Goal: Complete application form: Complete application form

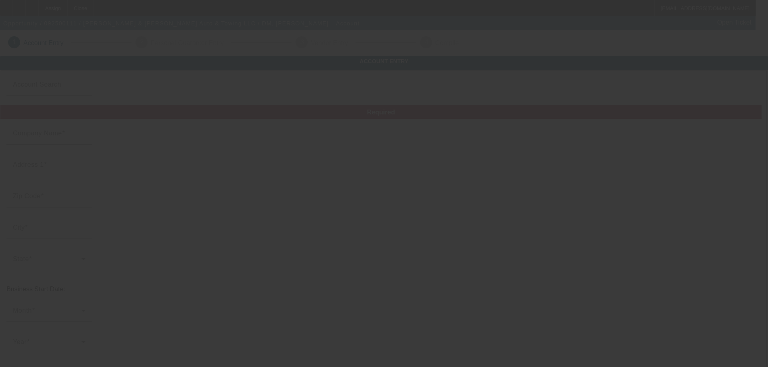
type input "9/5/2025"
type input "[PERSON_NAME] & [PERSON_NAME] Auto & Towing LLC"
type input "1"
type input "Columbus"
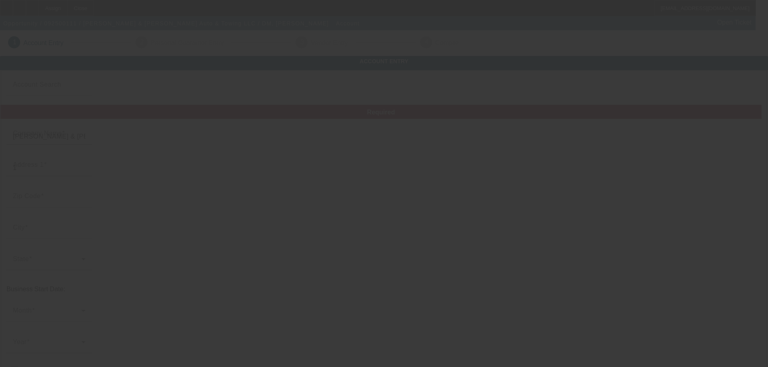
type input "[PHONE_NUMBER]"
type input "reynoldsnkeller@gmail.com"
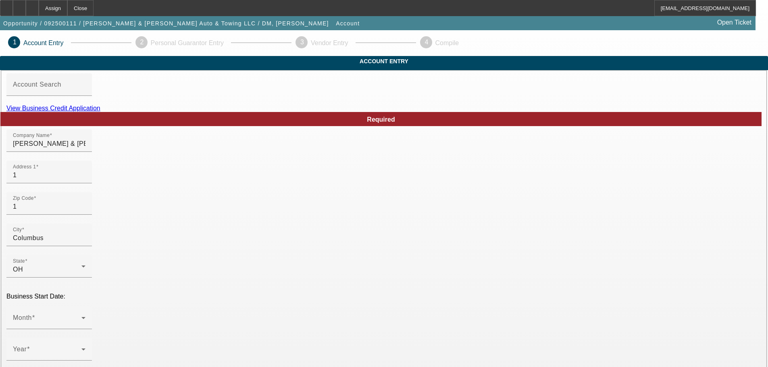
click at [100, 112] on link "View Business Credit Application" at bounding box center [53, 108] width 94 height 7
click at [86, 180] on input "1" at bounding box center [49, 176] width 73 height 10
type input "180 N Hague ave"
click at [86, 212] on input "1" at bounding box center [49, 207] width 73 height 10
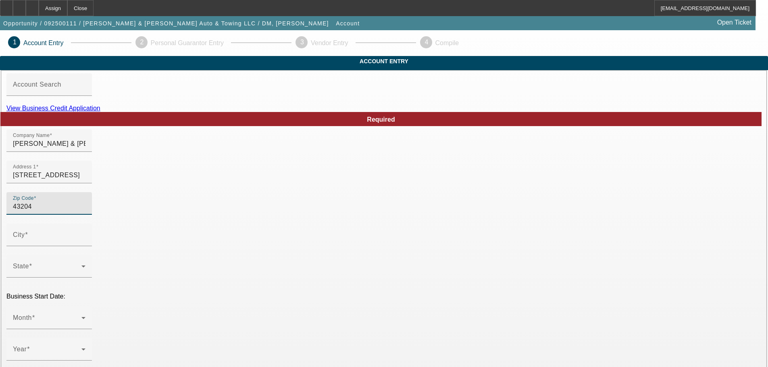
type input "43204"
type input "Franklin"
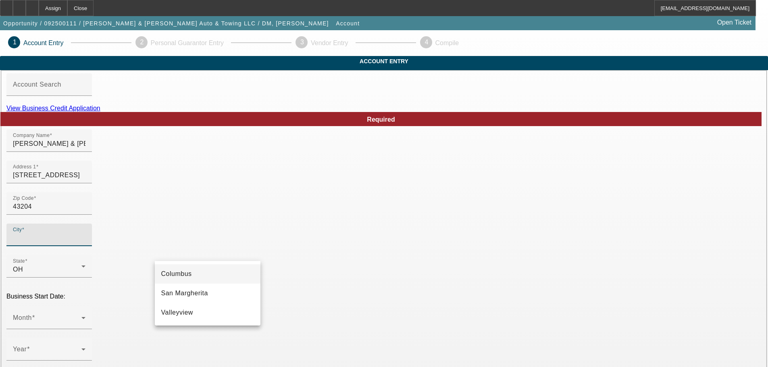
click at [195, 274] on mat-option "Columbus" at bounding box center [208, 274] width 106 height 19
type input "Columbus"
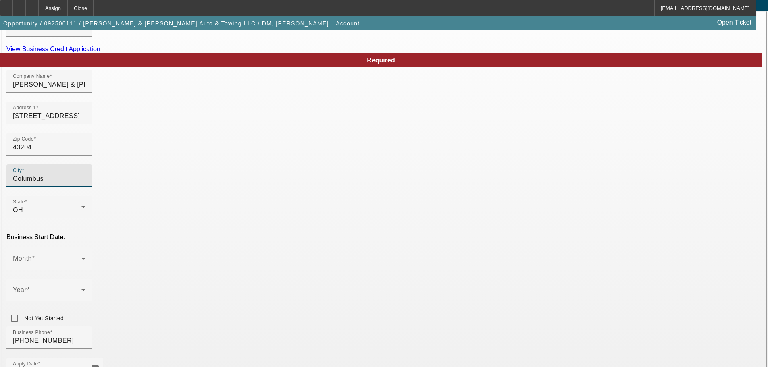
scroll to position [81, 0]
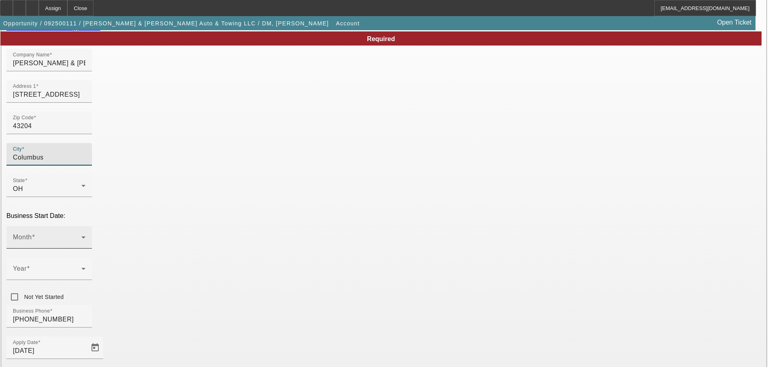
click at [86, 226] on div "Month" at bounding box center [49, 237] width 73 height 23
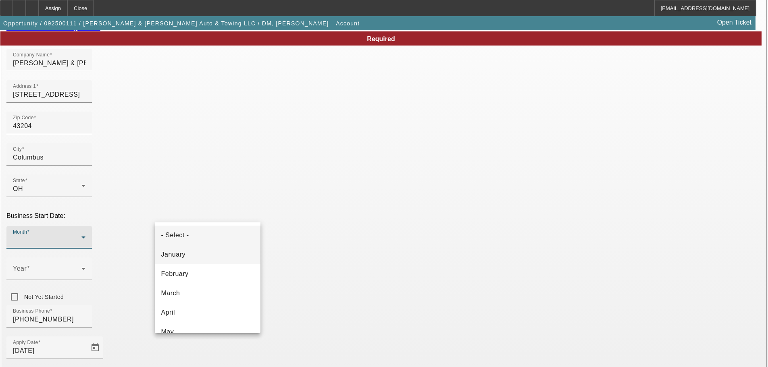
click at [179, 253] on span "January" at bounding box center [173, 255] width 24 height 10
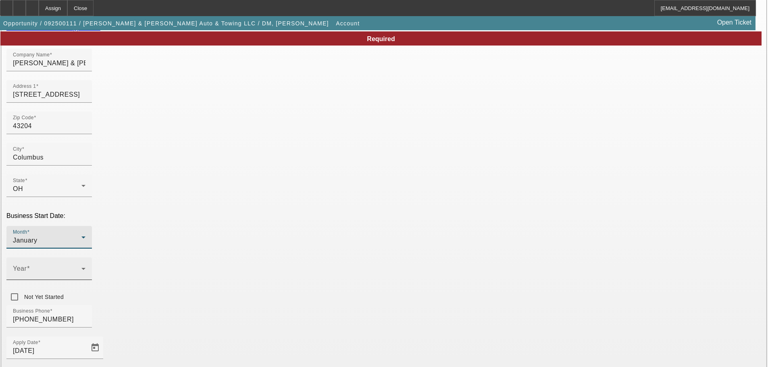
click at [88, 264] on icon at bounding box center [84, 269] width 10 height 10
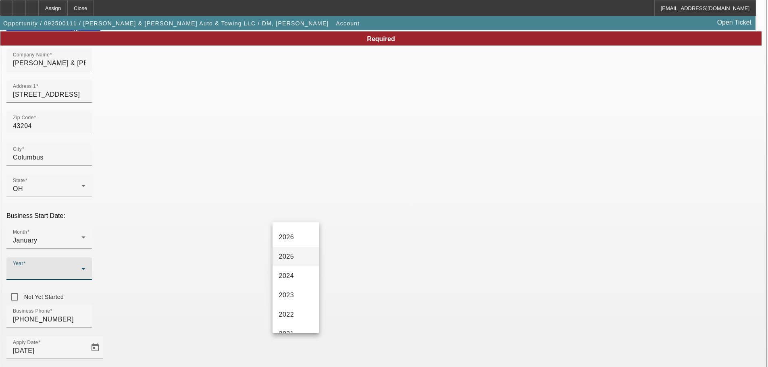
scroll to position [40, 0]
click at [301, 289] on mat-option "2023" at bounding box center [296, 291] width 47 height 19
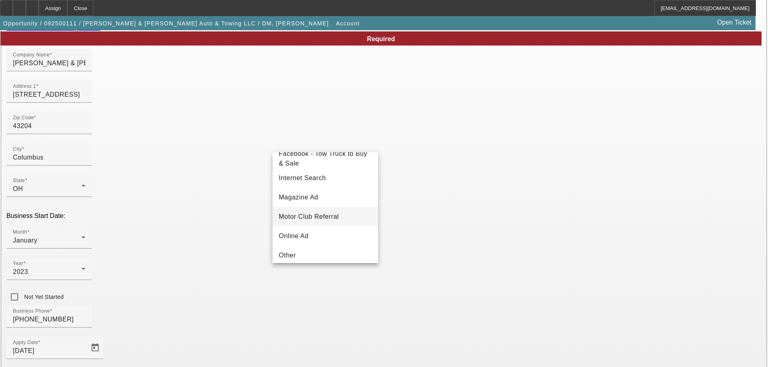
scroll to position [242, 0]
click at [306, 232] on mat-option "Telemarketing" at bounding box center [326, 232] width 106 height 19
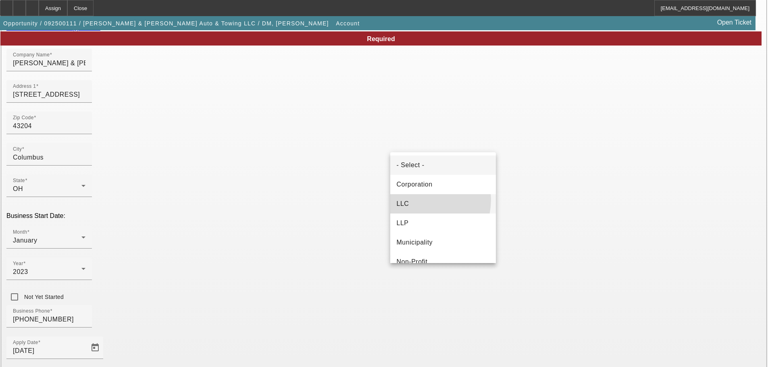
click at [419, 200] on mat-option "LLC" at bounding box center [443, 203] width 106 height 19
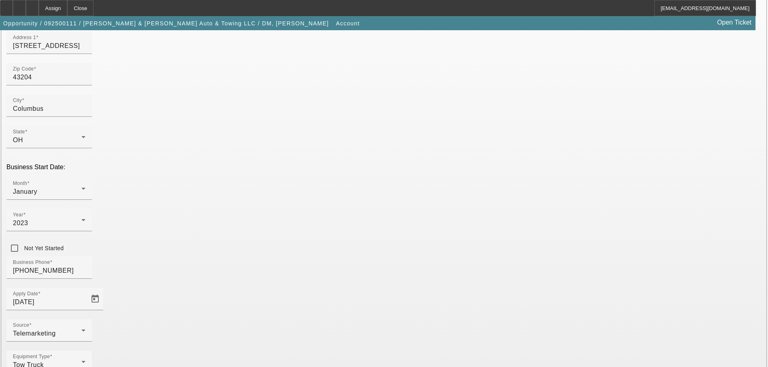
scroll to position [149, 0]
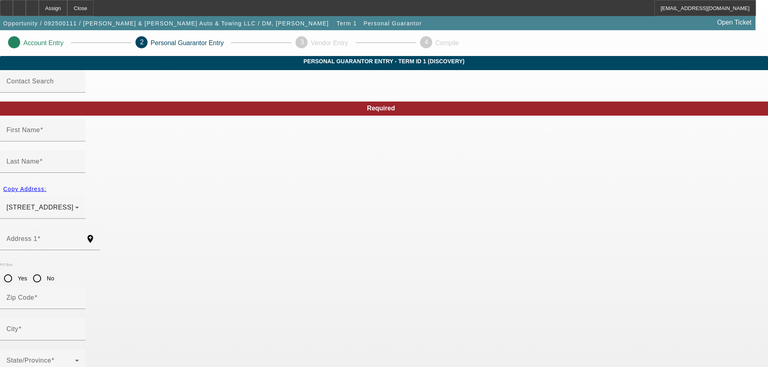
type input "Andrew"
type input "Reynolds"
type input "180 n hague ave"
radio input "true"
type input "43204"
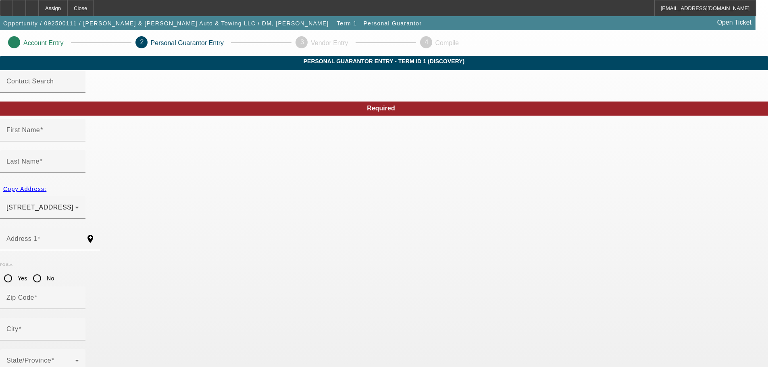
type input "columbus"
type input "(614) 537-9164"
type input "100"
type input "299-90-5351"
type input "reynoldsnkeller@gmail.com"
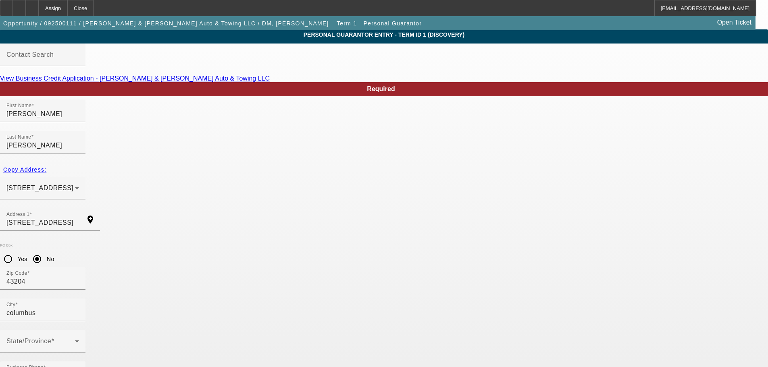
scroll to position [27, 0]
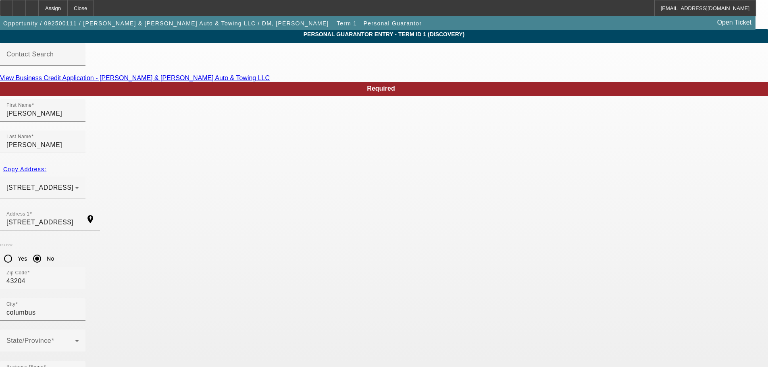
click at [416, 255] on mat-option "Yes" at bounding box center [423, 251] width 67 height 19
type input "$0.00"
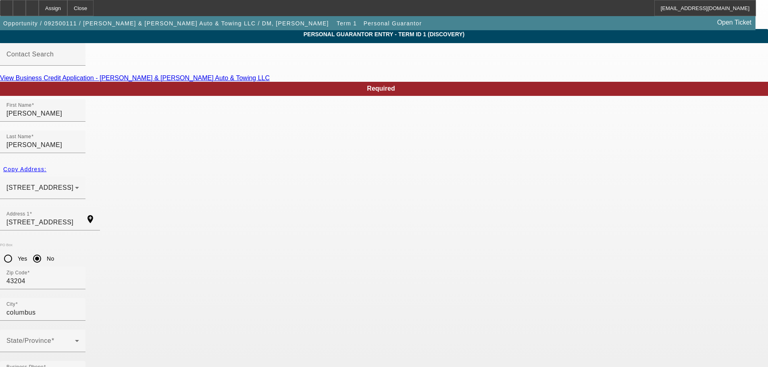
click at [75, 340] on span at bounding box center [40, 345] width 69 height 10
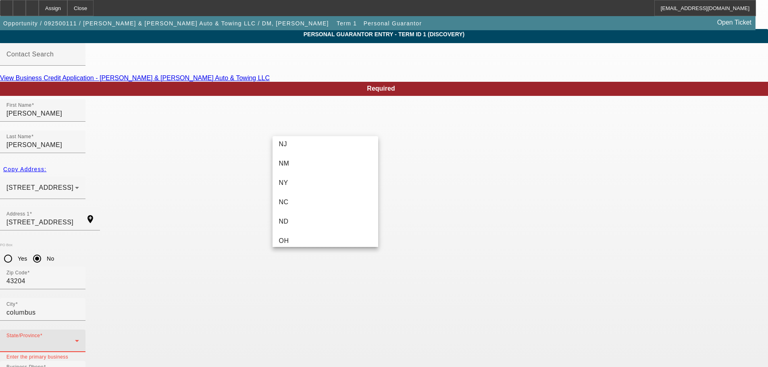
scroll to position [645, 0]
click at [296, 204] on mat-option "OH" at bounding box center [326, 200] width 106 height 19
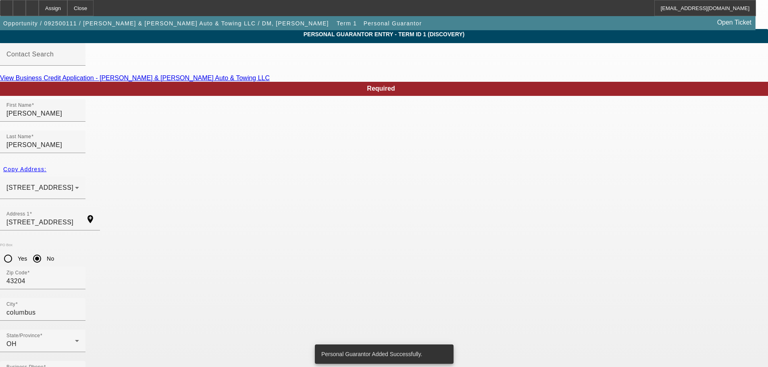
scroll to position [0, 0]
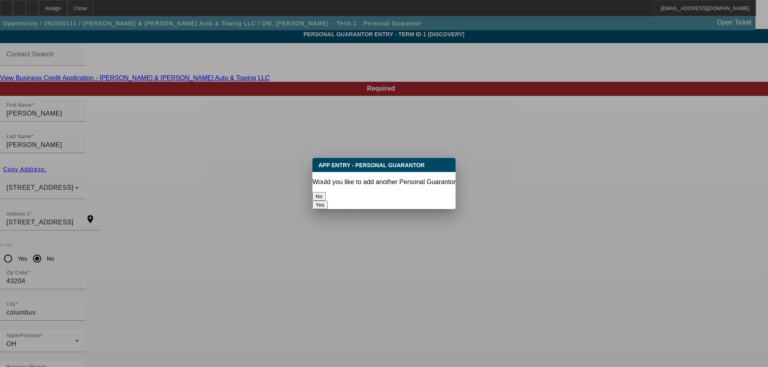
click at [326, 195] on button "No" at bounding box center [319, 196] width 13 height 8
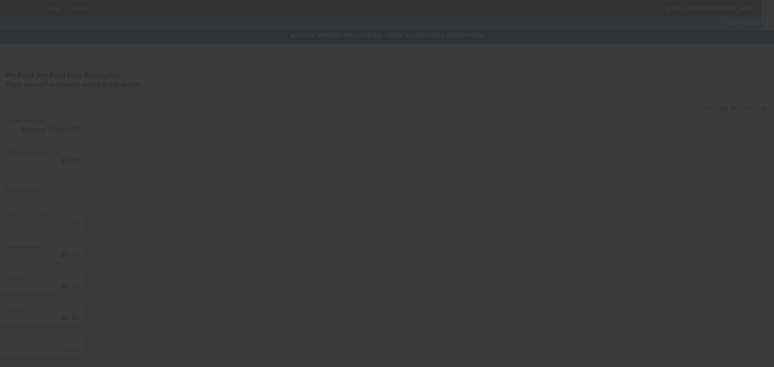
type input "$30,000.00"
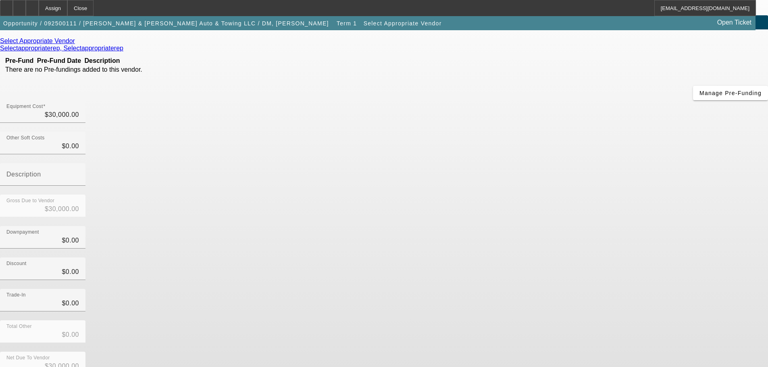
scroll to position [44, 0]
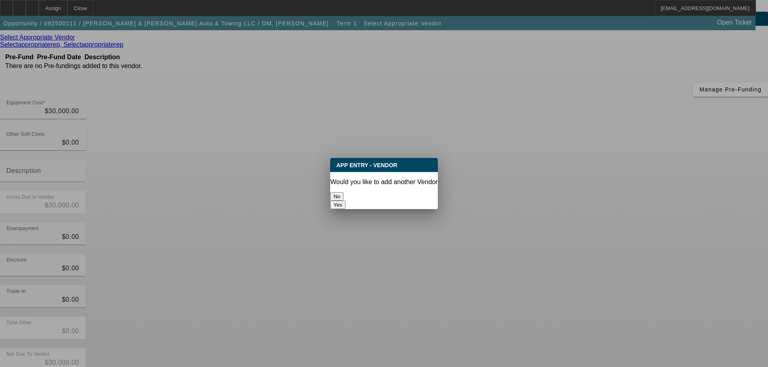
click at [344, 193] on button "No" at bounding box center [336, 196] width 13 height 8
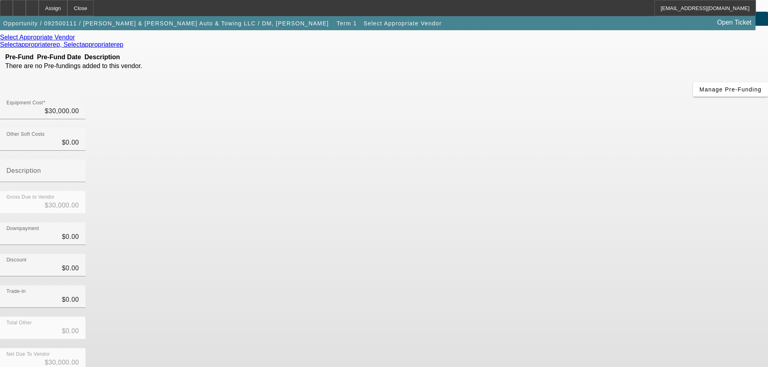
scroll to position [44, 0]
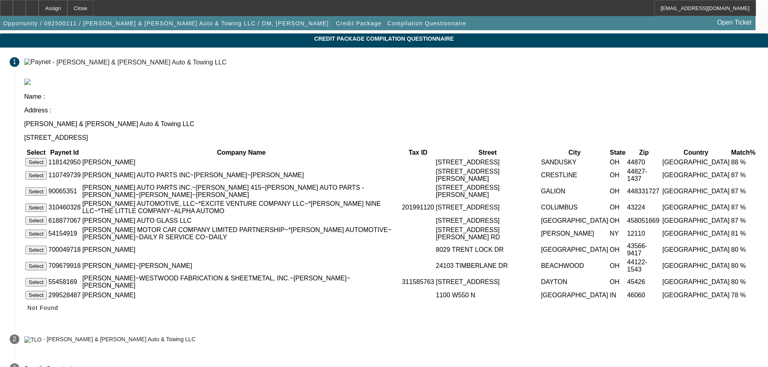
scroll to position [59, 0]
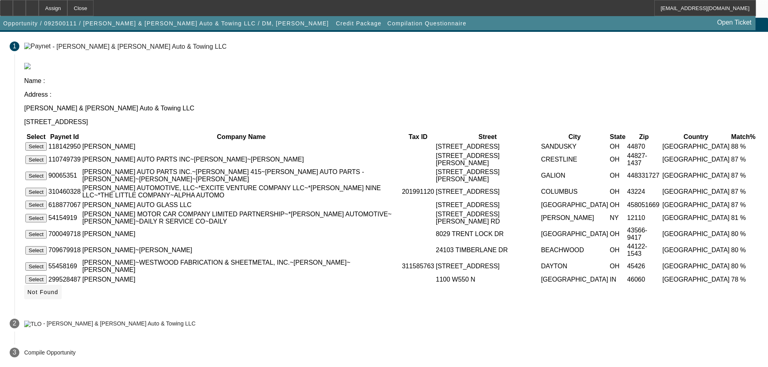
click at [27, 290] on icon at bounding box center [27, 292] width 0 height 6
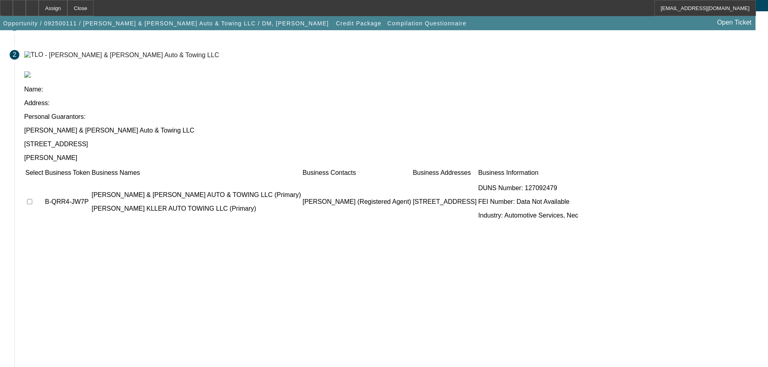
click at [32, 199] on input "checkbox" at bounding box center [29, 201] width 5 height 5
checkbox input "true"
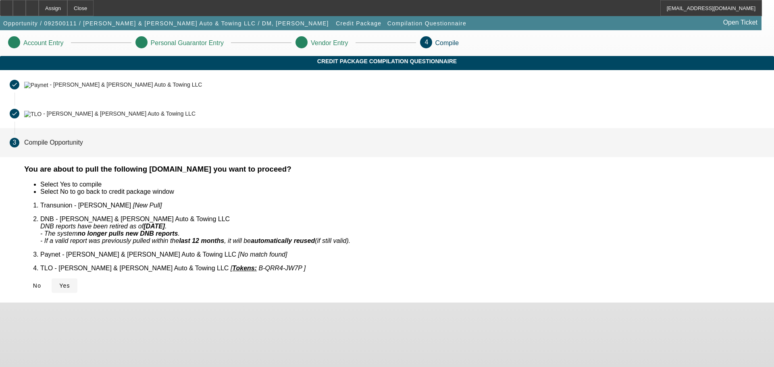
click at [70, 283] on span "Yes" at bounding box center [64, 286] width 11 height 6
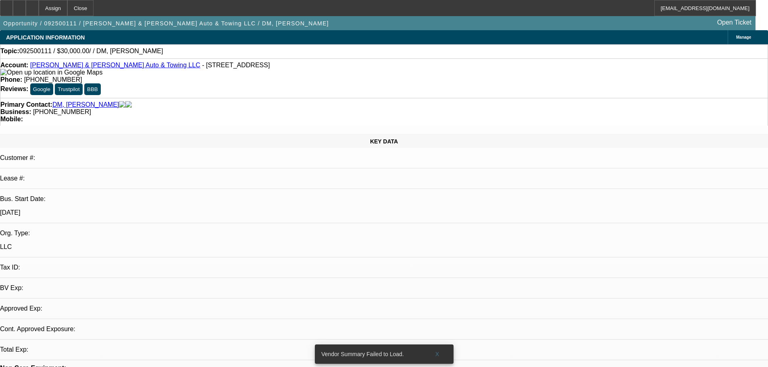
select select "0"
select select "2"
select select "0.1"
select select "4"
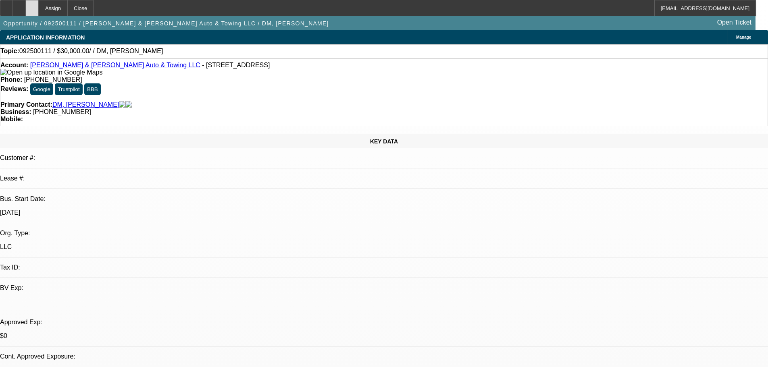
click at [39, 13] on div at bounding box center [32, 8] width 13 height 16
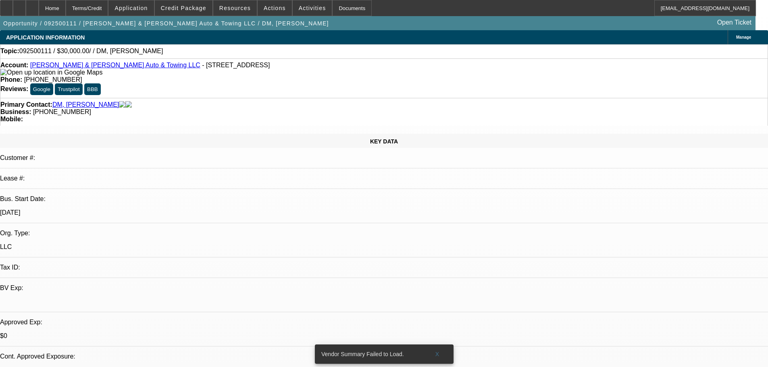
select select "0"
select select "2"
select select "0.1"
select select "4"
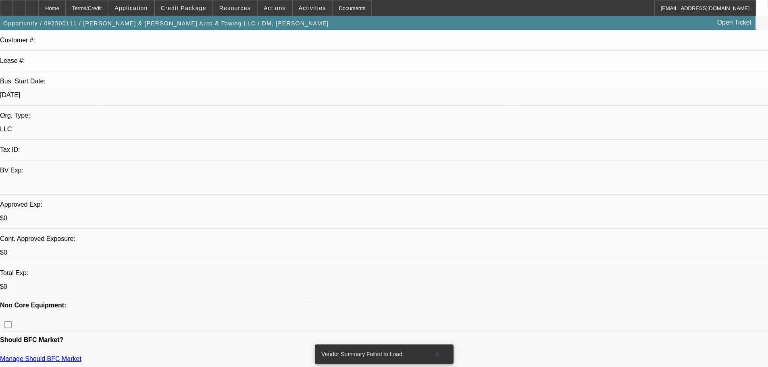
scroll to position [202, 0]
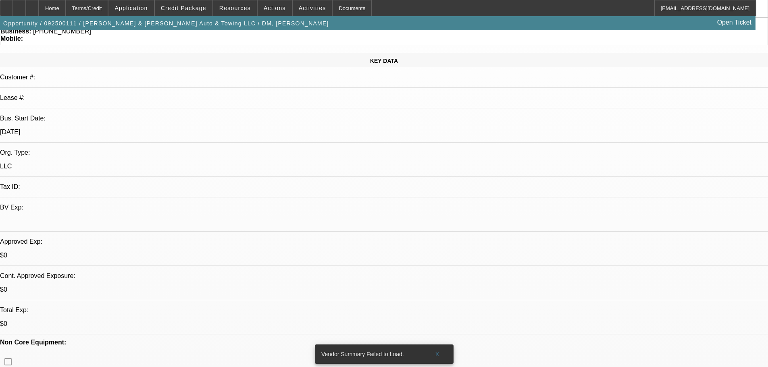
scroll to position [0, 0]
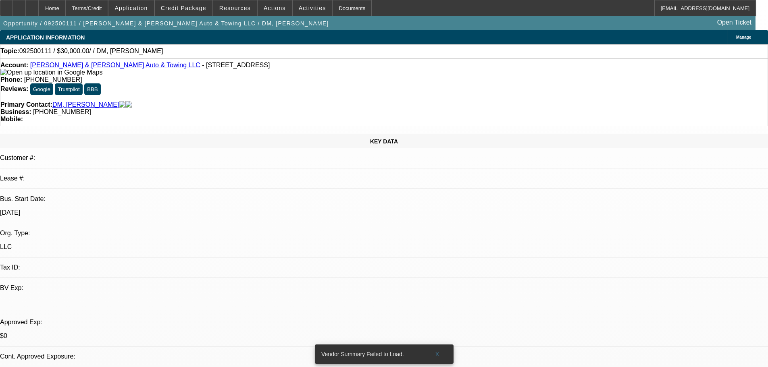
click at [61, 68] on link "Reynolds & Keller Auto & Towing LLC" at bounding box center [115, 65] width 170 height 7
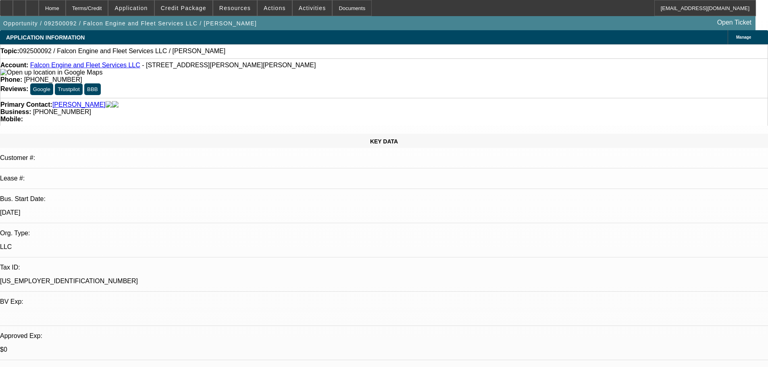
select select "0"
select select "2"
select select "0.1"
select select "4"
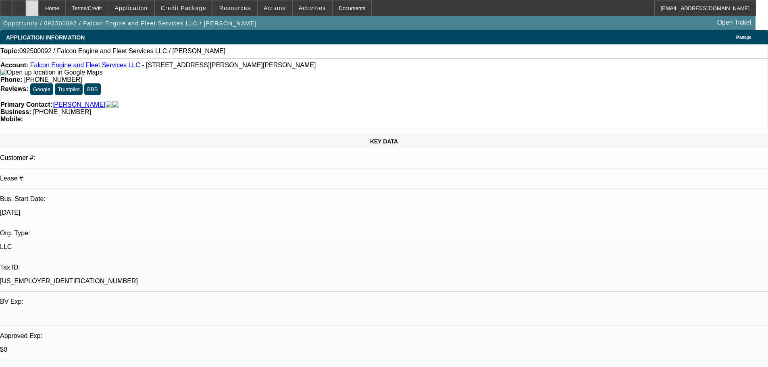
click at [39, 3] on div at bounding box center [32, 8] width 13 height 16
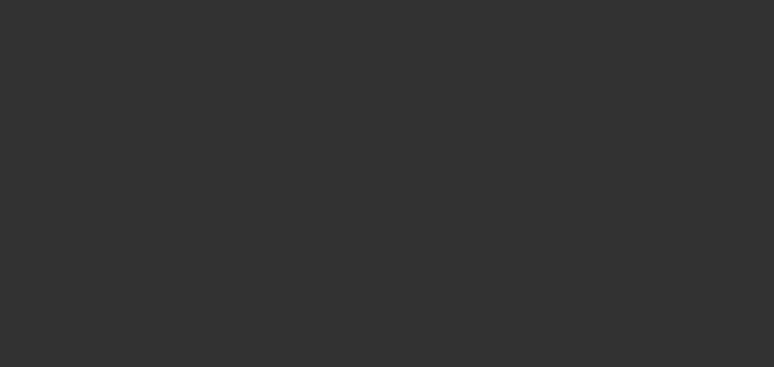
select select "0"
select select "2"
select select "0.1"
select select "4"
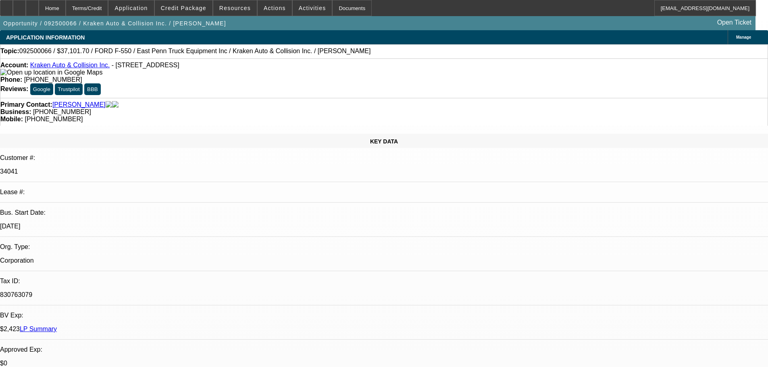
select select "0"
select select "0.1"
select select "4"
select select "0"
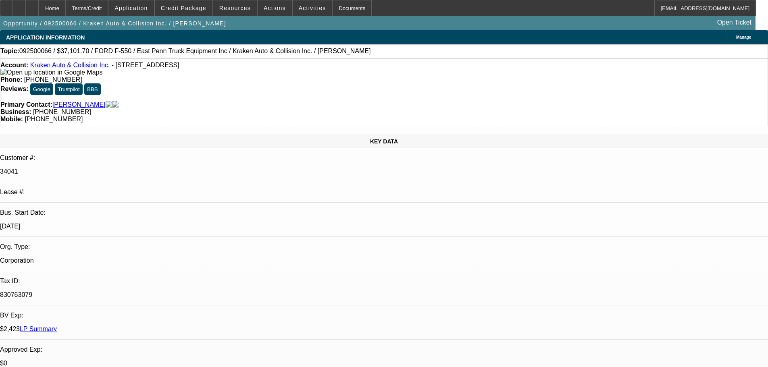
select select "0"
select select "0.1"
select select "4"
select select "0"
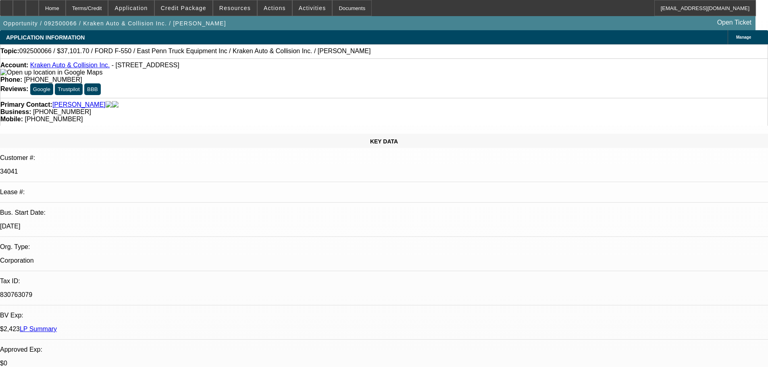
select select "0.1"
select select "4"
select select "0"
select select "0.1"
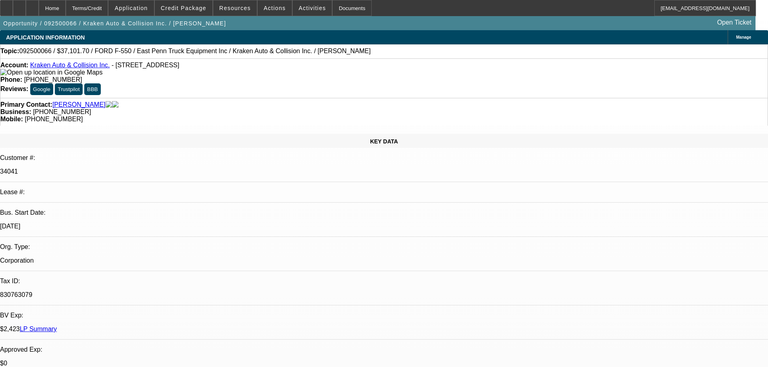
select select "4"
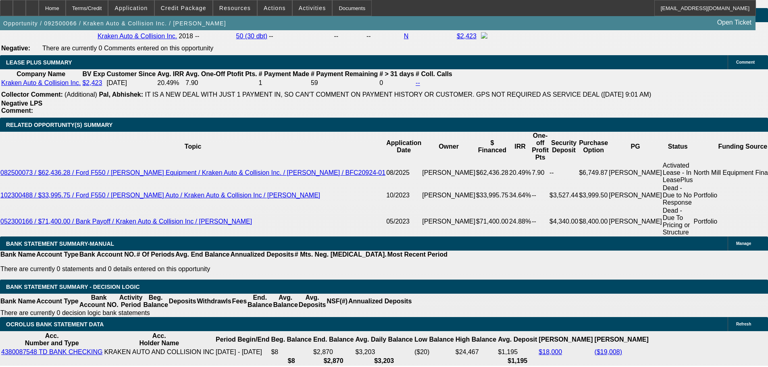
scroll to position [1300, 0]
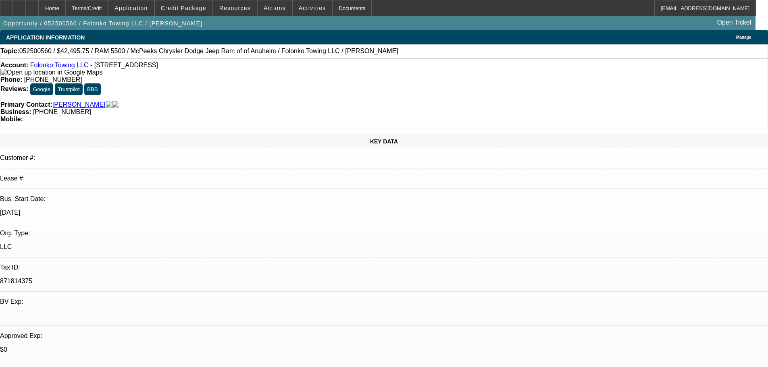
select select "0.15"
select select "0"
select select "2"
select select "0.1"
select select "4"
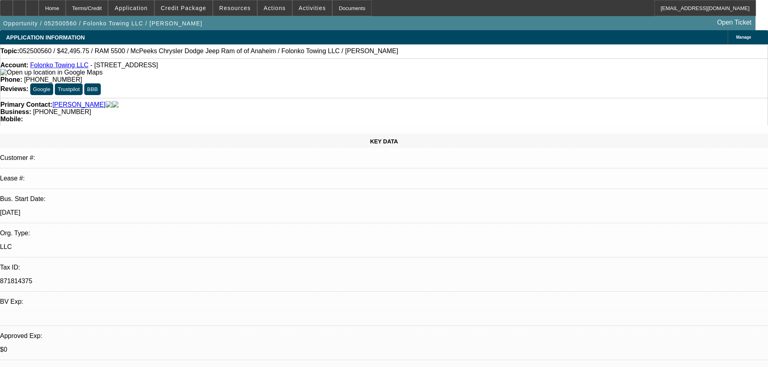
scroll to position [1129, 0]
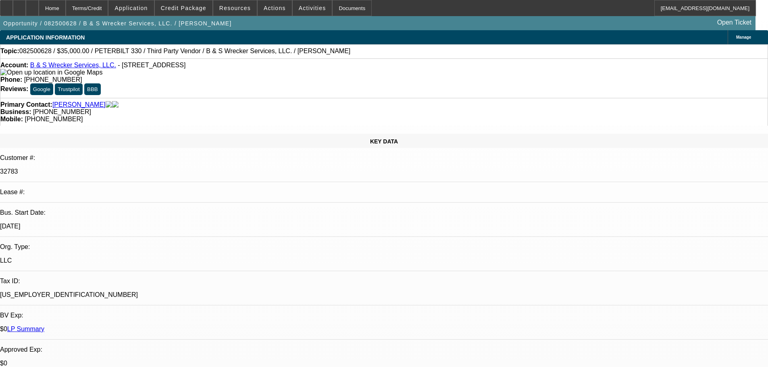
select select "0"
select select "6"
select select "0"
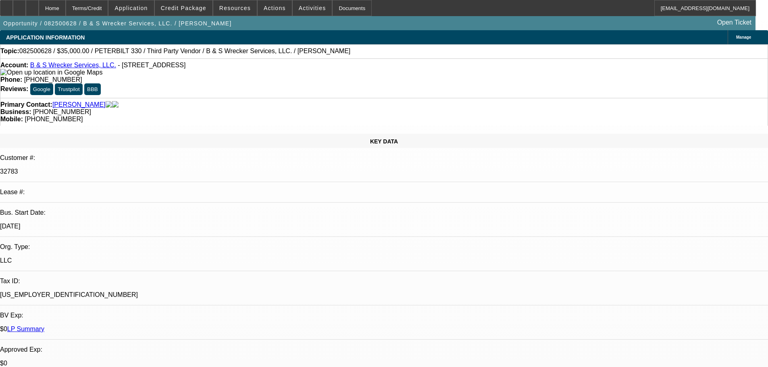
select select "0"
select select "6"
click at [39, 10] on div at bounding box center [32, 8] width 13 height 16
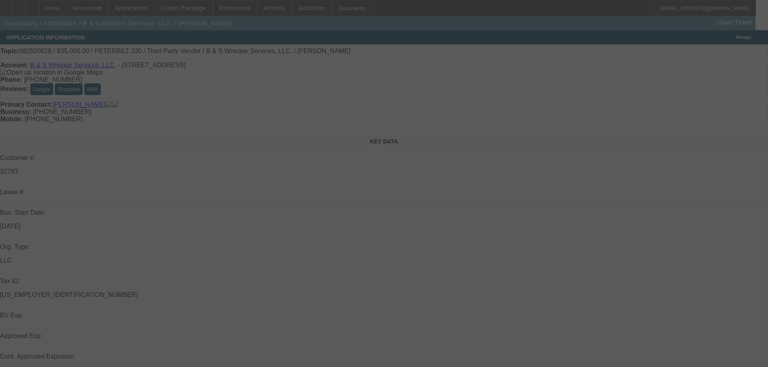
select select "0"
select select "6"
select select "0"
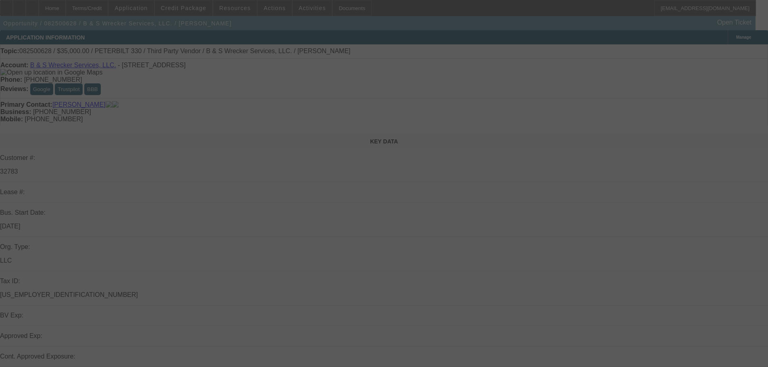
select select "0"
select select "6"
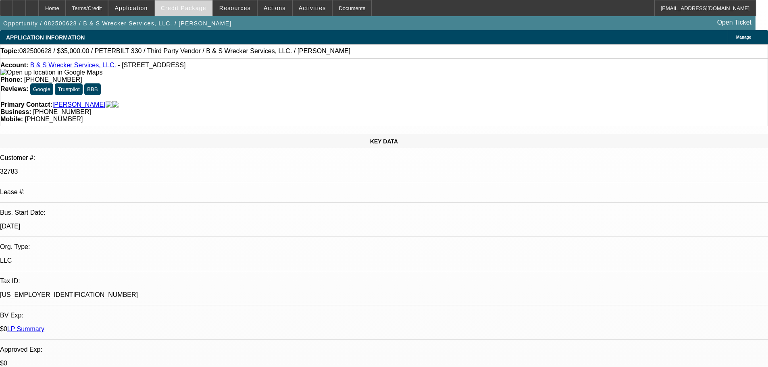
click at [177, 6] on span "Credit Package" at bounding box center [184, 8] width 46 height 6
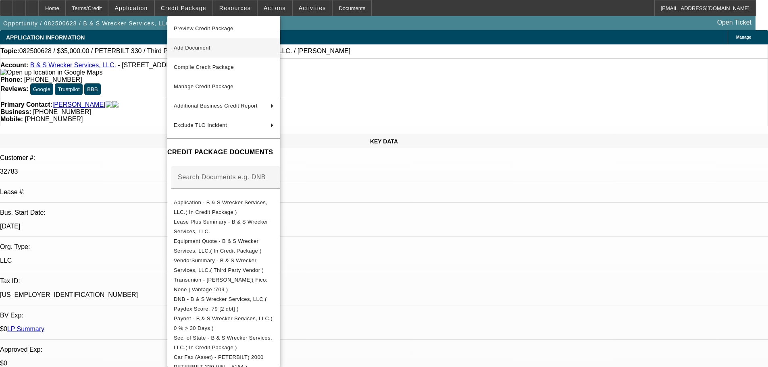
click at [177, 51] on span "Add Document" at bounding box center [224, 48] width 100 height 10
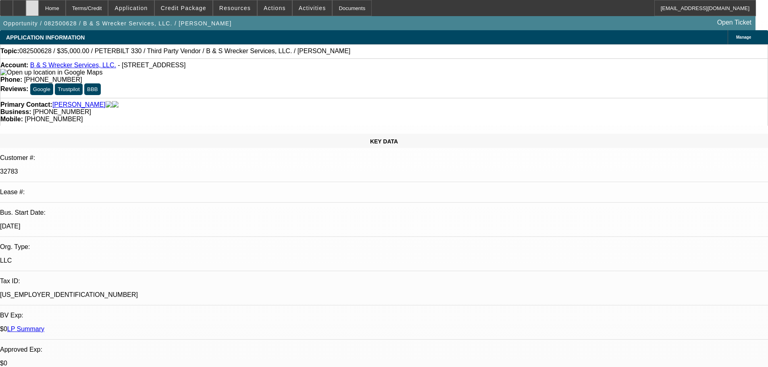
click at [39, 13] on div at bounding box center [32, 8] width 13 height 16
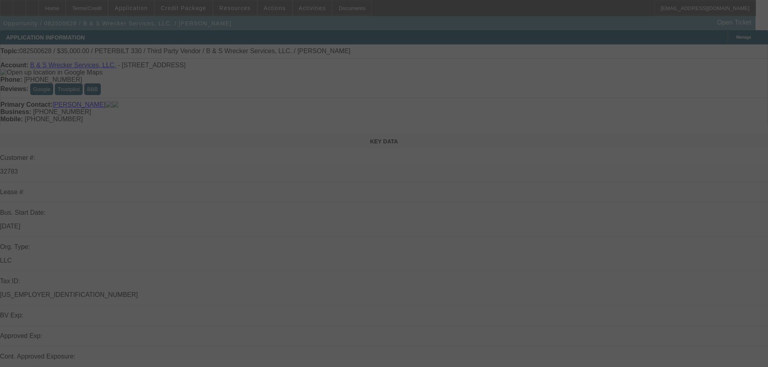
select select "0"
select select "6"
select select "0"
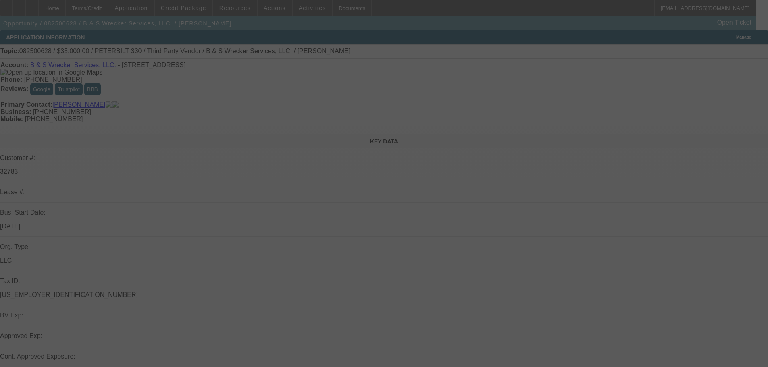
select select "0"
select select "6"
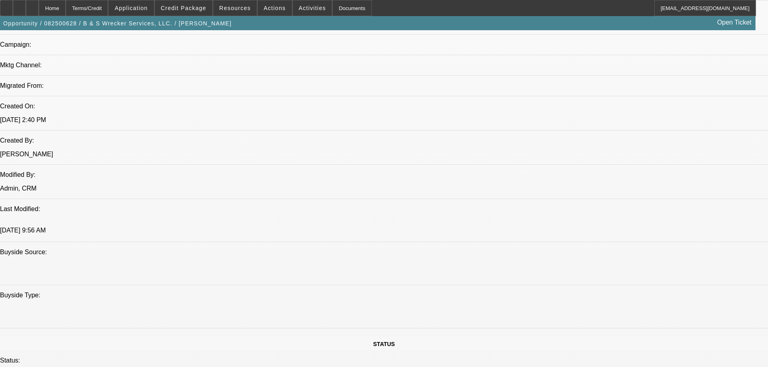
scroll to position [807, 0]
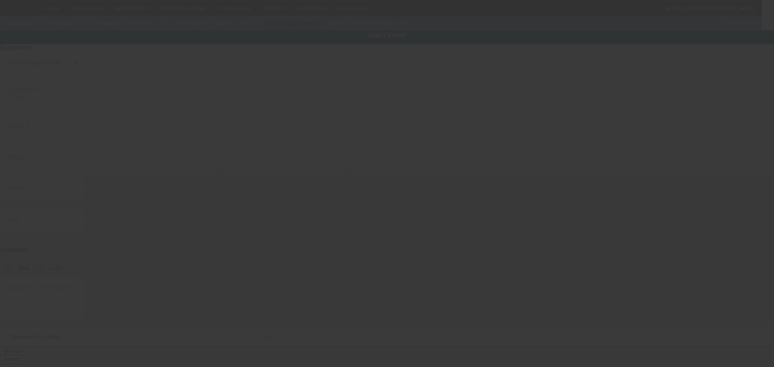
type input "[US_VEHICLE_IDENTIFICATION_NUMBER]"
type input "Peterbilt"
type input "330"
radio input "true"
type input "[STREET_ADDRESS]"
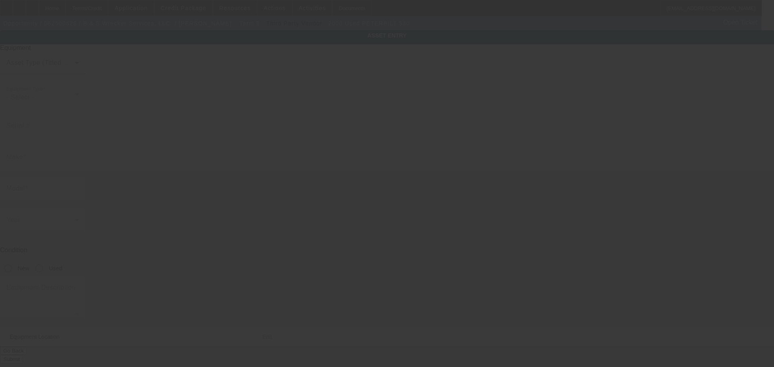
type input "Abilene"
type input "79602"
type input "[PERSON_NAME]"
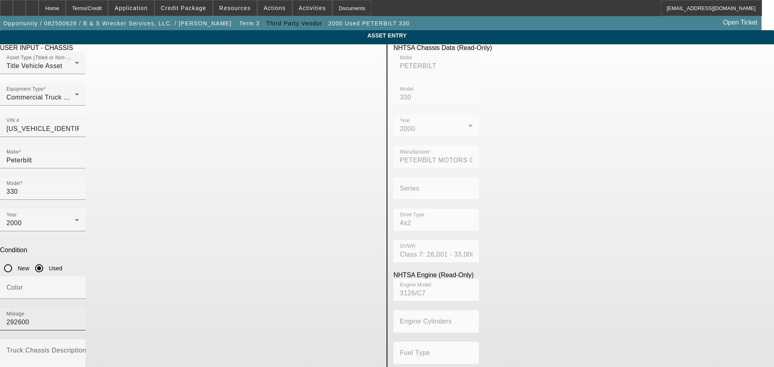
click at [79, 318] on input "292600" at bounding box center [42, 323] width 73 height 10
click at [79, 318] on input "2926003" at bounding box center [42, 323] width 73 height 10
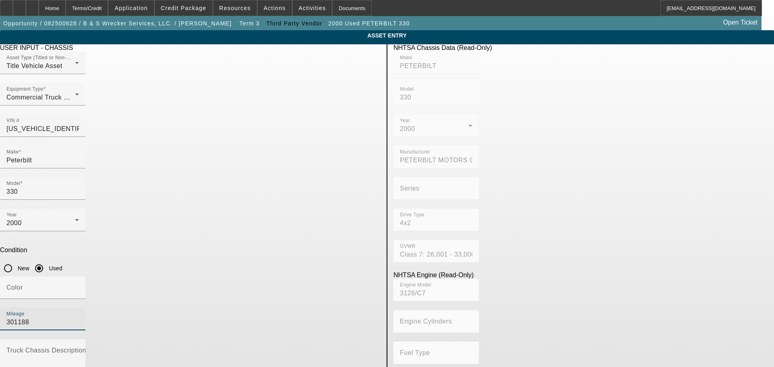
type input "301188"
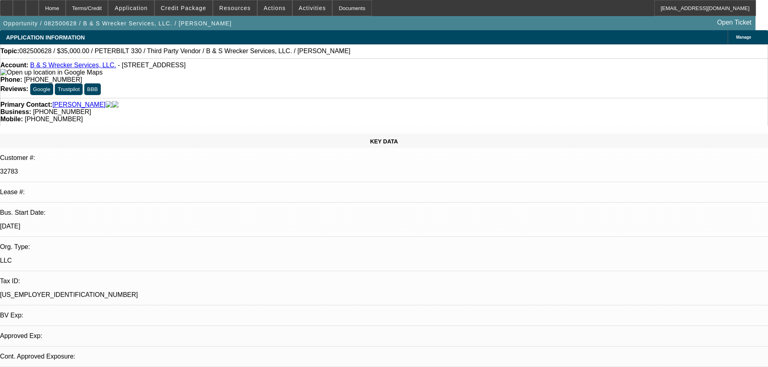
select select "0"
select select "6"
select select "0"
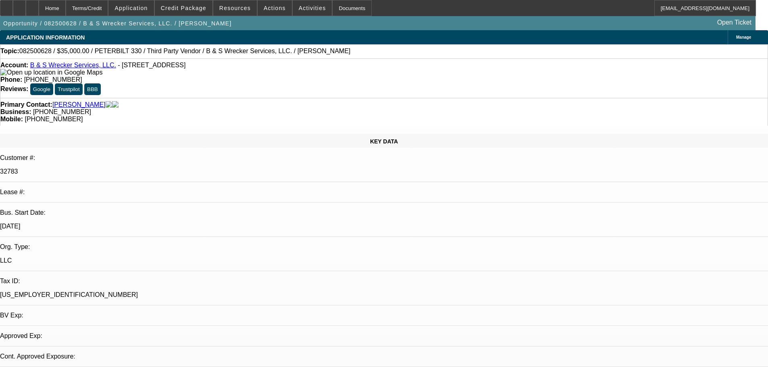
select select "0"
select select "6"
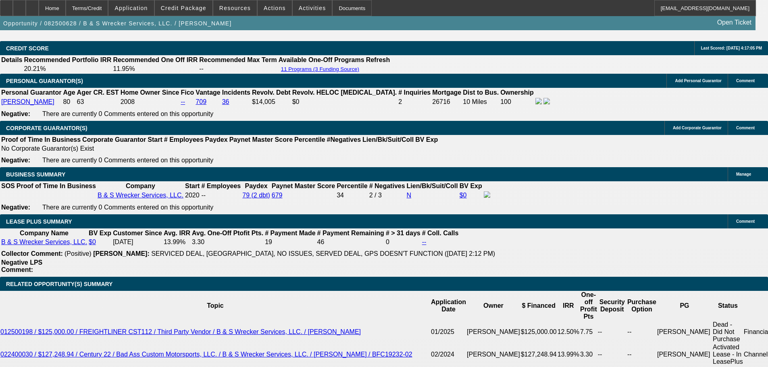
scroll to position [1291, 0]
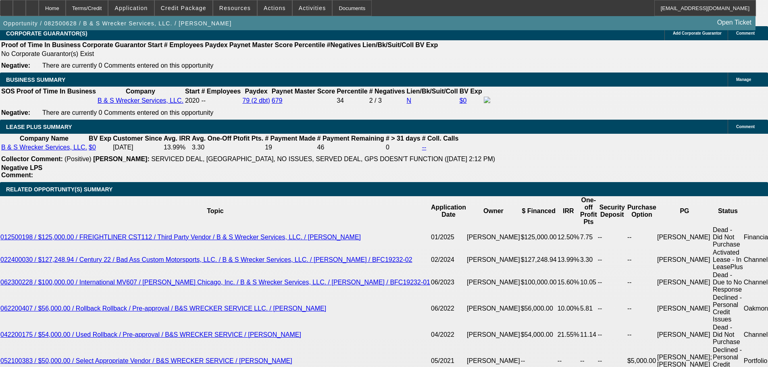
type input "3"
type input "UNKNOWN"
type input "36"
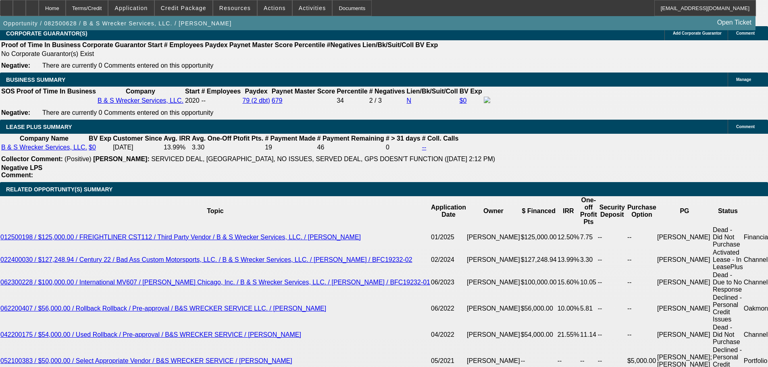
type input "$1,187.74"
type input "36"
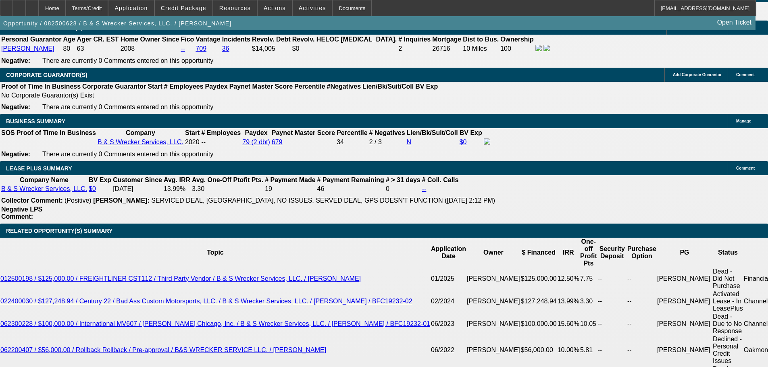
scroll to position [1210, 0]
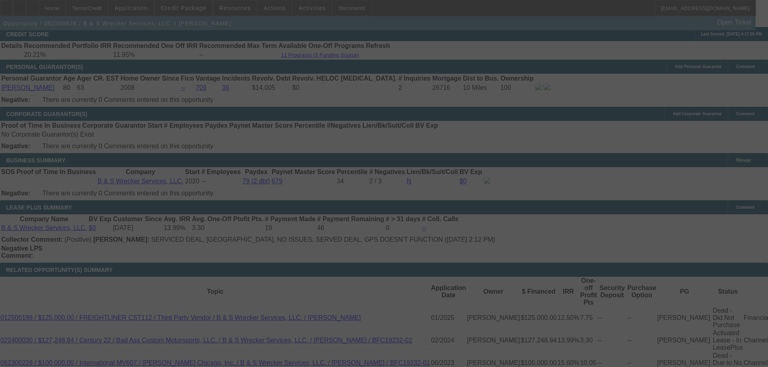
select select "0"
select select "6"
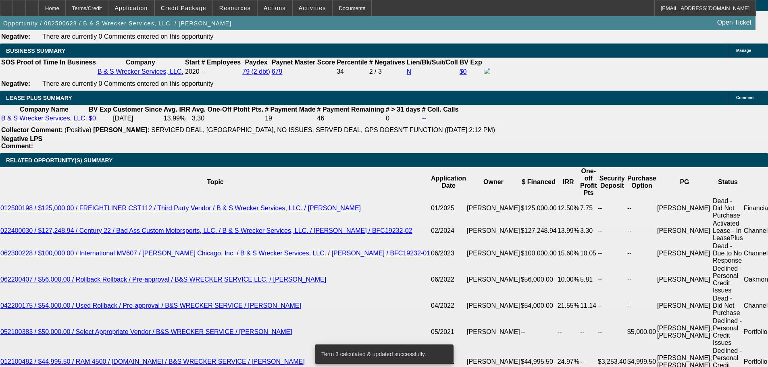
scroll to position [1331, 0]
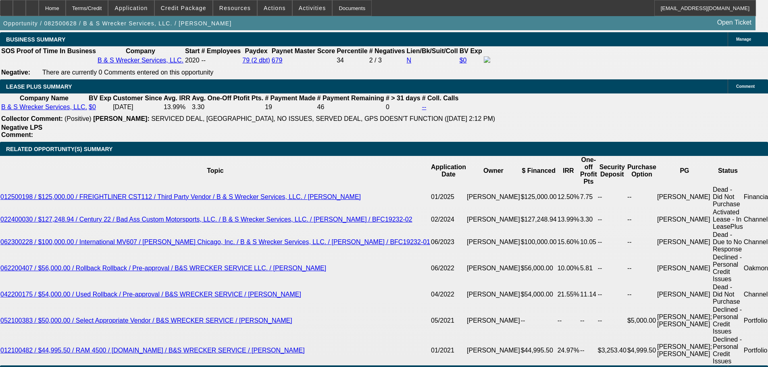
type input "UNKNOWN"
type input "14"
type input "$1,196.22"
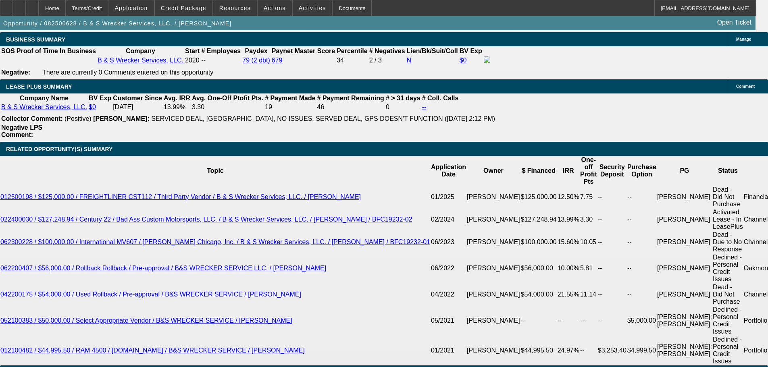
type input "14.5"
type input "$1,204.73"
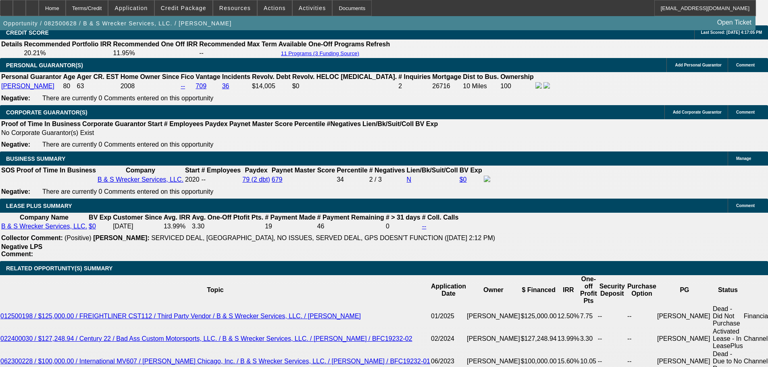
scroll to position [1210, 0]
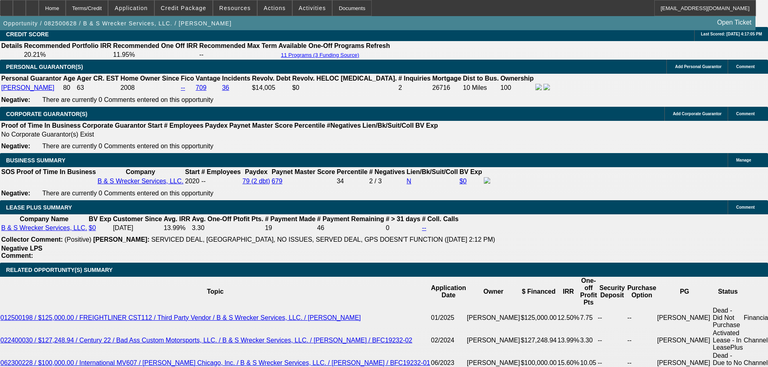
type input "14.5"
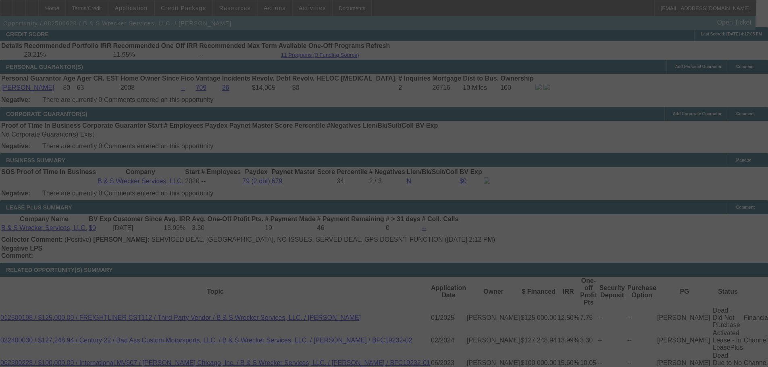
select select "0"
select select "6"
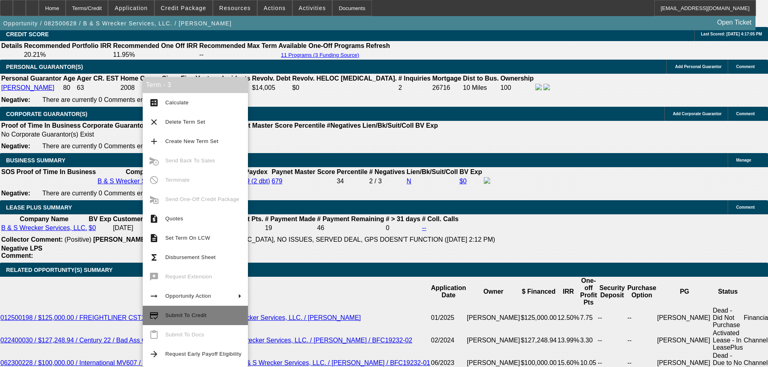
click at [190, 311] on span "Submit To Credit" at bounding box center [203, 316] width 76 height 10
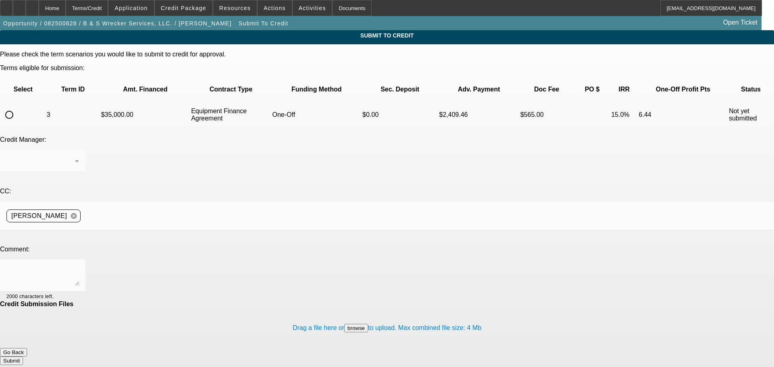
click at [17, 107] on input "radio" at bounding box center [9, 115] width 16 height 16
radio input "true"
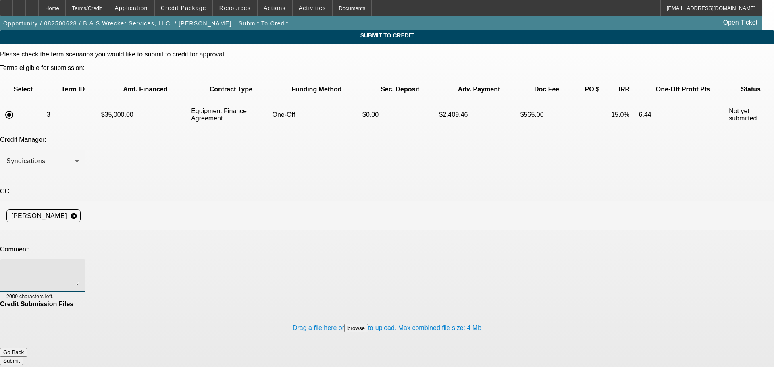
click at [79, 266] on textarea at bounding box center [42, 275] width 73 height 19
type textarea "Picture of the odometer has been added to file. Write up in additional comments…"
click at [23, 357] on button "Submit" at bounding box center [11, 361] width 23 height 8
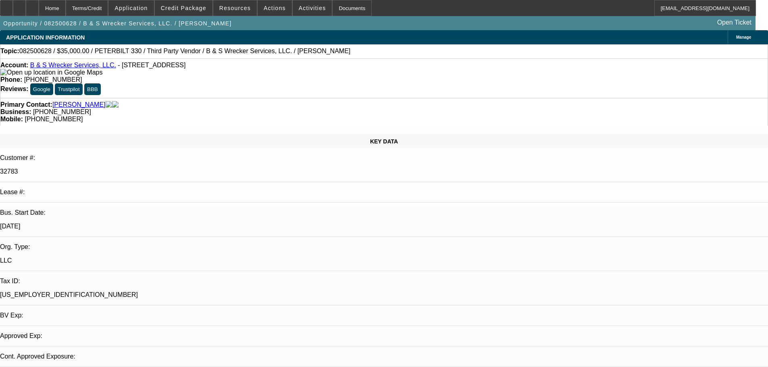
select select "0"
select select "6"
select select "0"
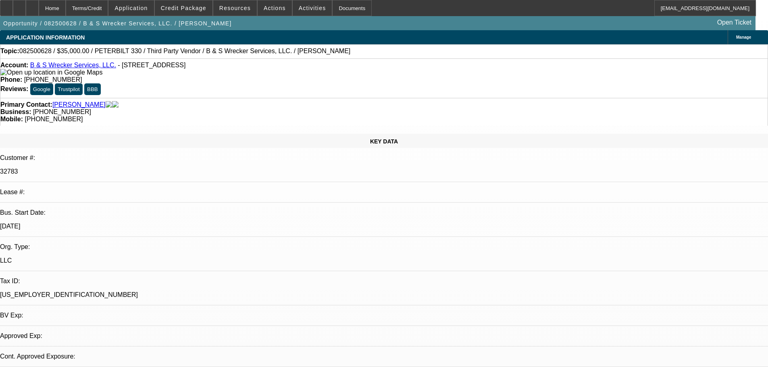
select select "0"
select select "6"
